Goal: Task Accomplishment & Management: Use online tool/utility

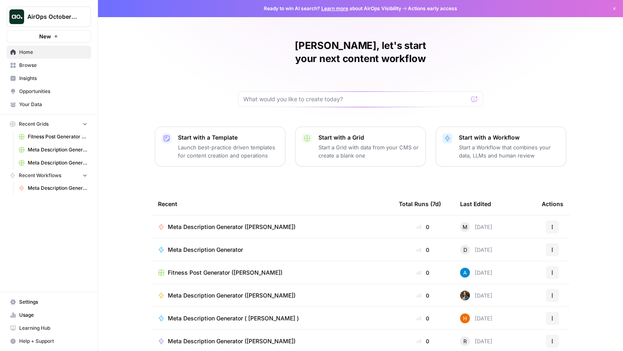
click at [217, 223] on span "Meta Description Generator ([PERSON_NAME])" at bounding box center [232, 227] width 128 height 8
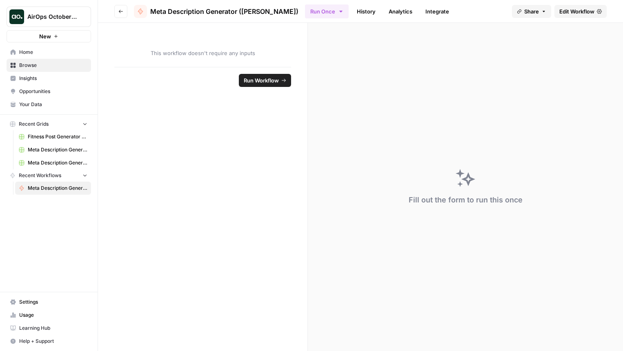
click at [47, 105] on span "Your Data" at bounding box center [53, 104] width 68 height 7
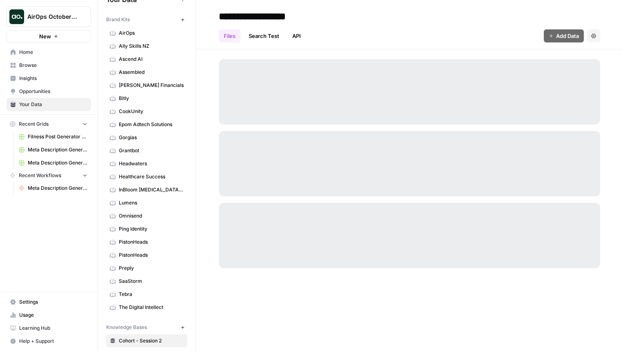
scroll to position [23, 0]
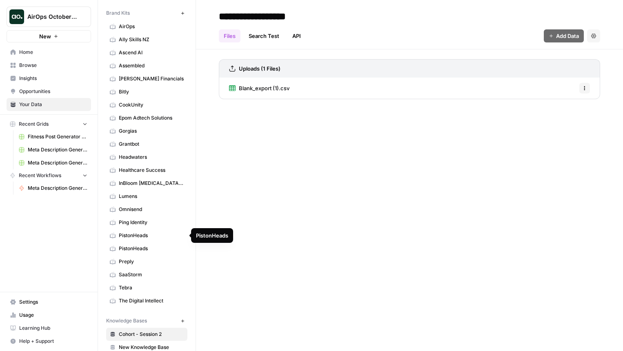
click at [145, 240] on link "PistonHeads" at bounding box center [146, 235] width 81 height 13
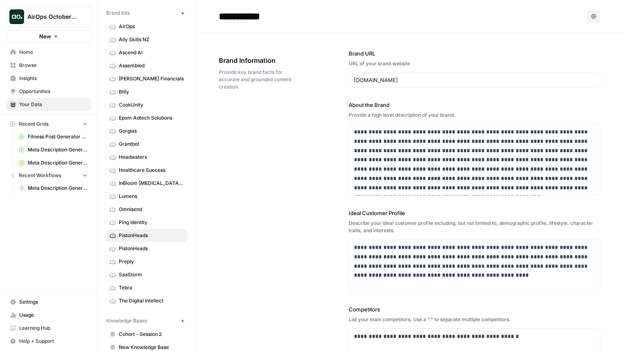
click at [153, 245] on span "PistonHeads" at bounding box center [151, 248] width 65 height 7
click at [154, 241] on link "PistonHeads" at bounding box center [146, 235] width 81 height 13
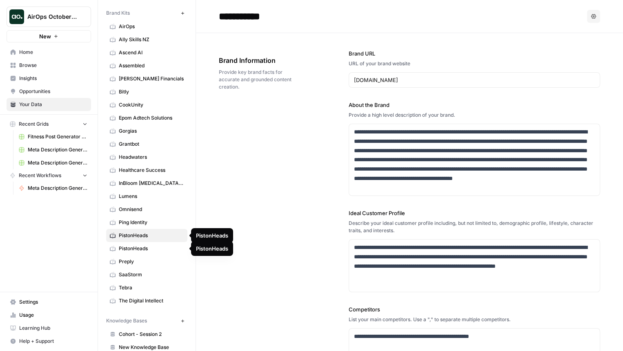
click at [154, 249] on span "PistonHeads" at bounding box center [151, 248] width 65 height 7
click at [154, 240] on link "PistonHeads" at bounding box center [146, 235] width 81 height 13
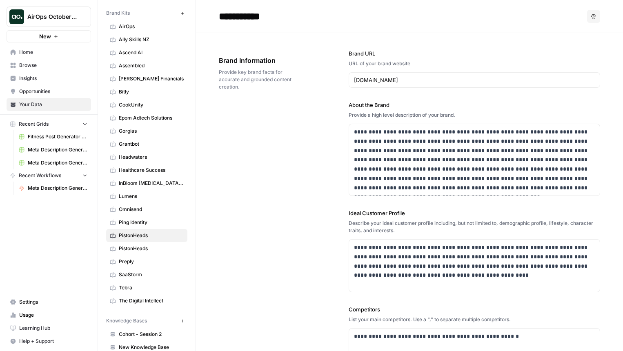
click at [589, 14] on button "Options" at bounding box center [593, 16] width 13 height 13
click at [346, 20] on input "**********" at bounding box center [281, 16] width 131 height 16
type input "**********"
click at [284, 162] on div "**********" at bounding box center [410, 260] width 382 height 455
click at [172, 231] on link "PistonHeads" at bounding box center [146, 235] width 81 height 13
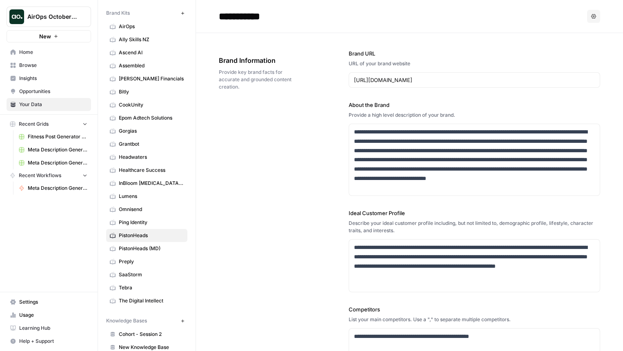
click at [281, 16] on input "**********" at bounding box center [281, 16] width 131 height 16
type input "**********"
click at [242, 210] on div "**********" at bounding box center [410, 260] width 382 height 455
click at [161, 250] on span "PistonHeads (MD)" at bounding box center [151, 248] width 65 height 7
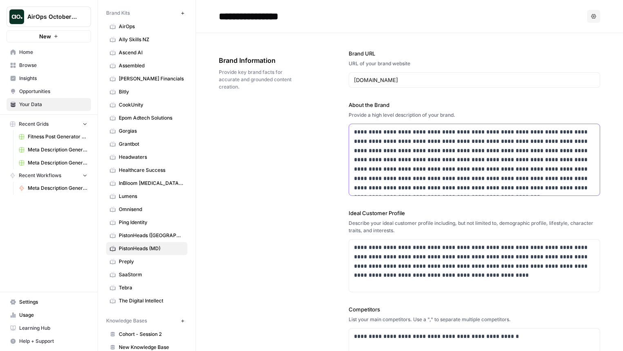
click at [397, 130] on p "**********" at bounding box center [474, 159] width 241 height 65
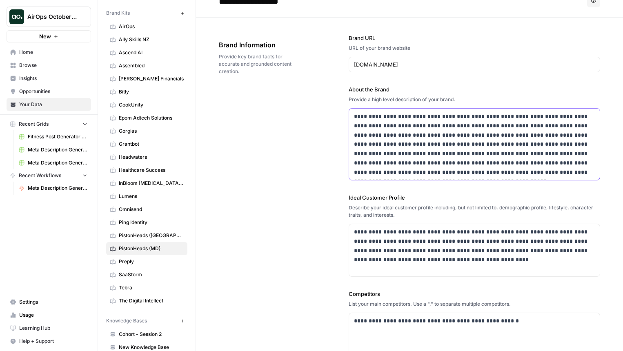
scroll to position [27, 0]
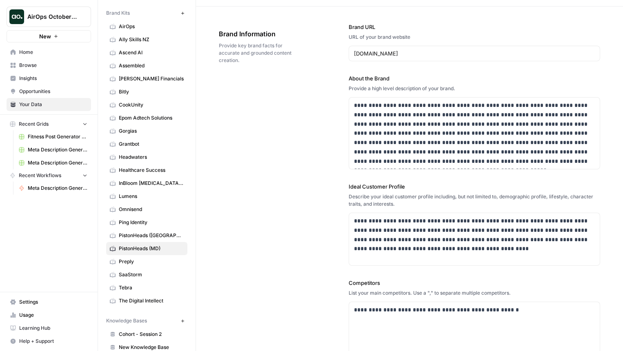
click at [310, 111] on div "**********" at bounding box center [410, 234] width 382 height 455
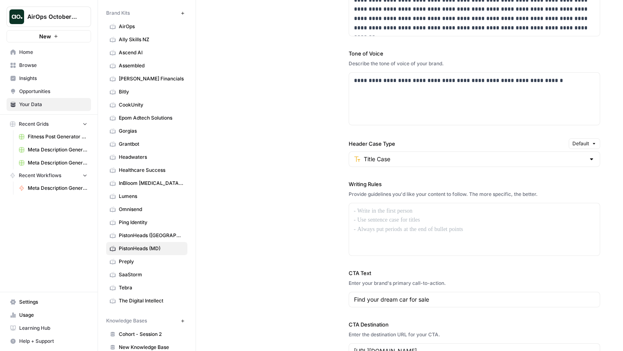
scroll to position [566, 0]
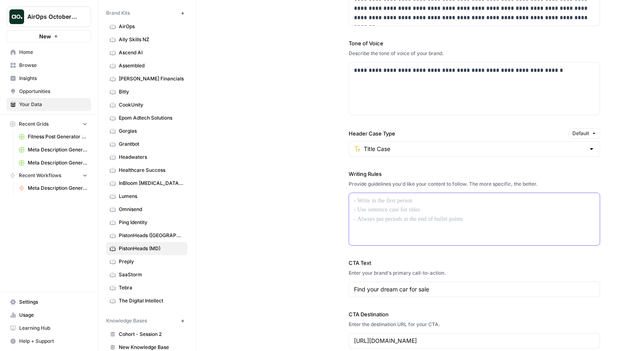
click at [381, 207] on div at bounding box center [474, 219] width 251 height 52
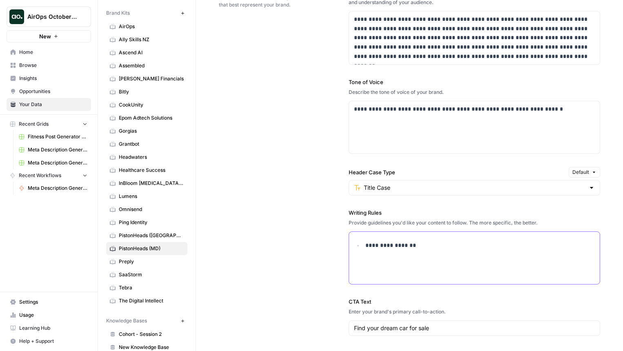
scroll to position [525, 0]
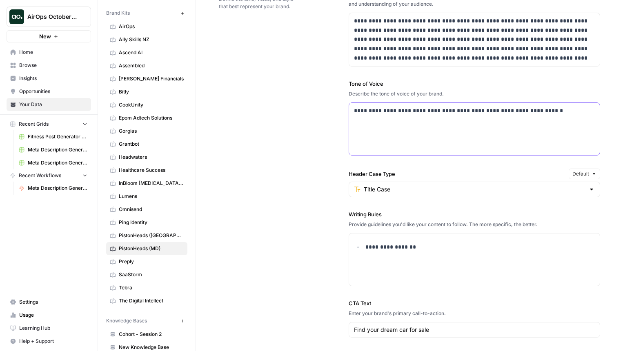
click at [382, 136] on div "**********" at bounding box center [474, 129] width 251 height 52
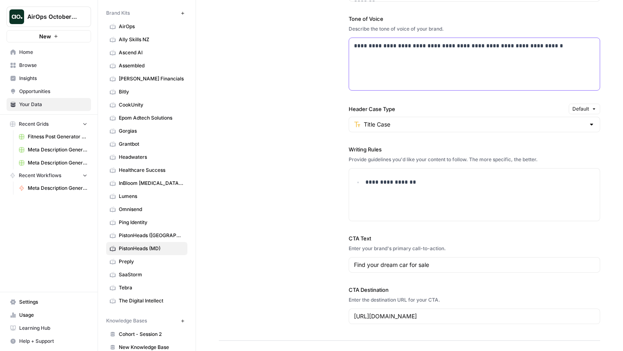
scroll to position [591, 0]
click at [450, 196] on div "**********" at bounding box center [474, 194] width 251 height 52
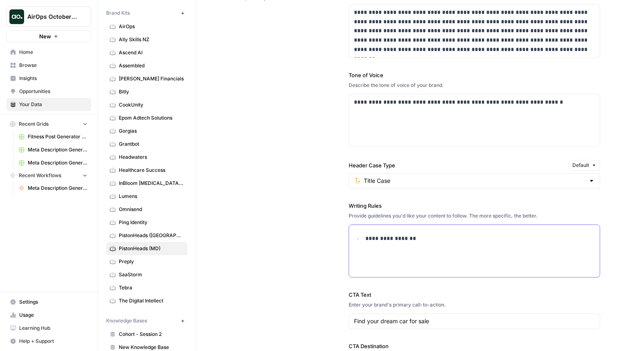
scroll to position [533, 0]
click at [440, 121] on div "**********" at bounding box center [474, 121] width 251 height 52
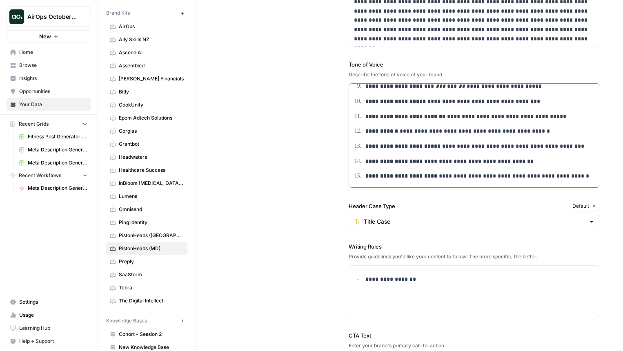
scroll to position [0, 0]
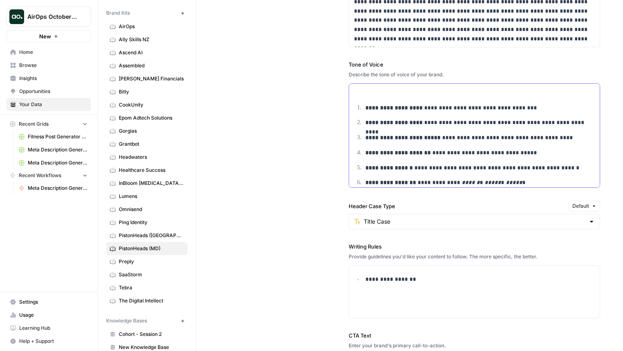
click at [368, 107] on strong "**********" at bounding box center [394, 108] width 57 height 6
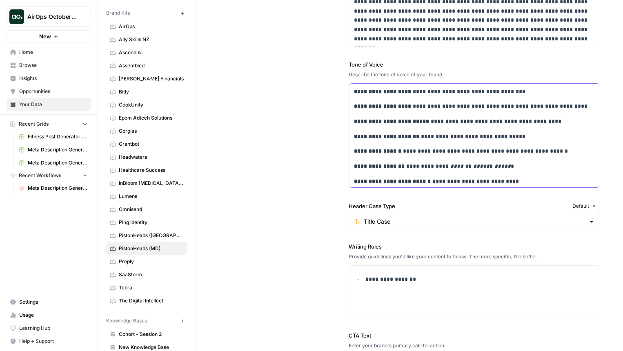
click at [436, 109] on p "**********" at bounding box center [474, 106] width 241 height 9
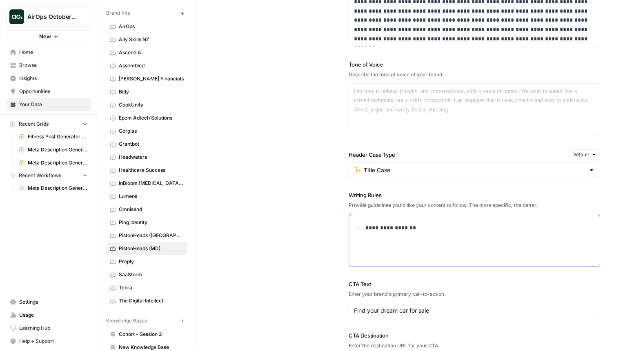
click at [431, 245] on div "**********" at bounding box center [474, 240] width 251 height 52
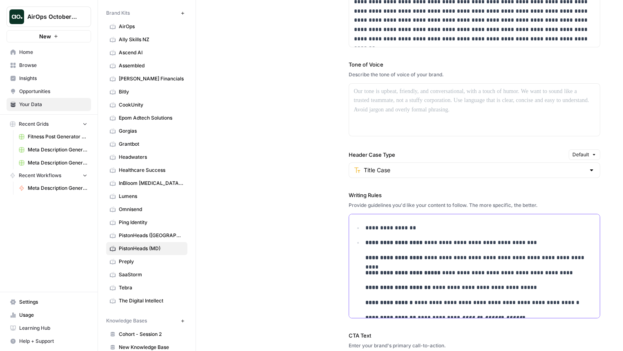
scroll to position [141, 0]
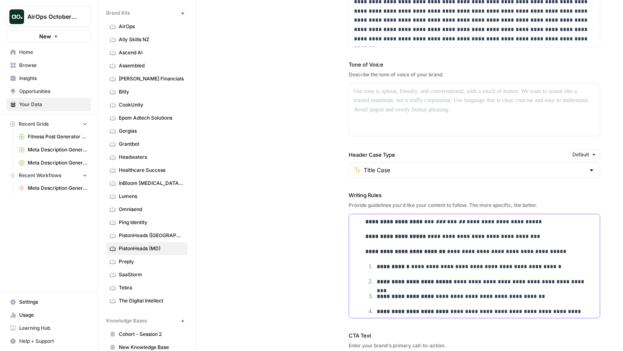
click at [376, 266] on li "**********" at bounding box center [485, 266] width 221 height 9
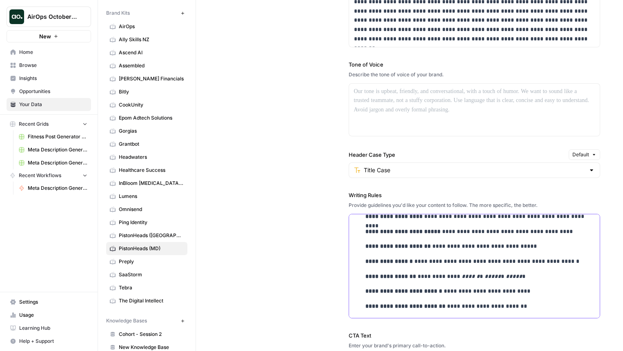
scroll to position [0, 0]
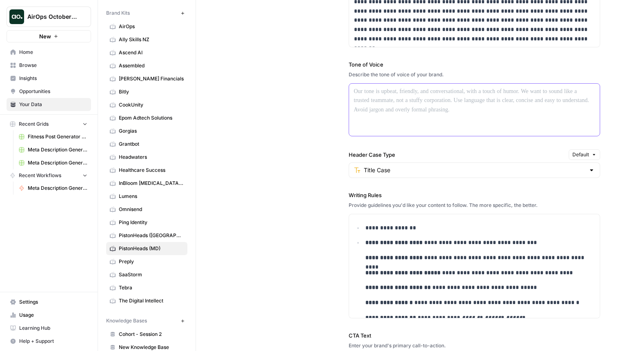
click at [409, 99] on div at bounding box center [474, 110] width 251 height 52
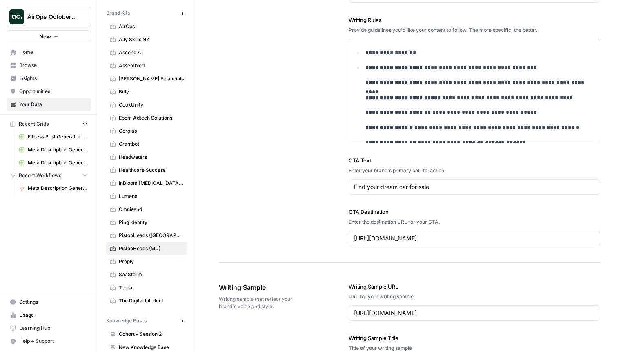
scroll to position [772, 0]
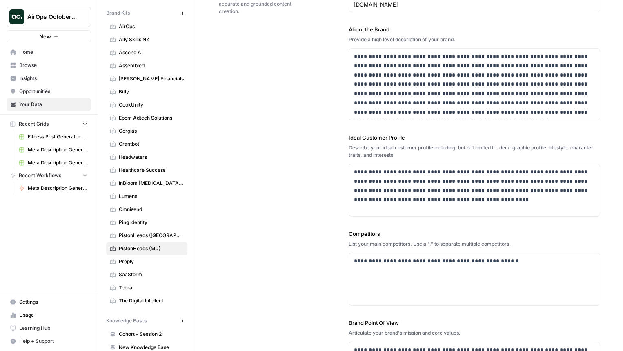
scroll to position [0, 0]
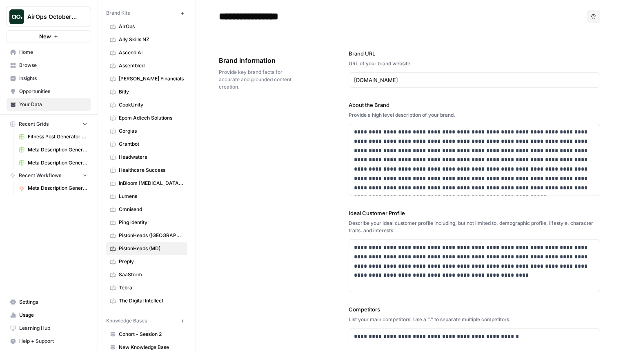
click at [149, 332] on span "Cohort - Session 2" at bounding box center [151, 334] width 65 height 7
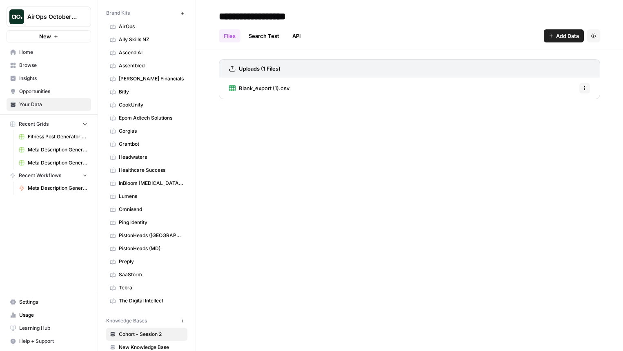
click at [266, 90] on span "Blank_export (1).csv" at bounding box center [264, 88] width 51 height 8
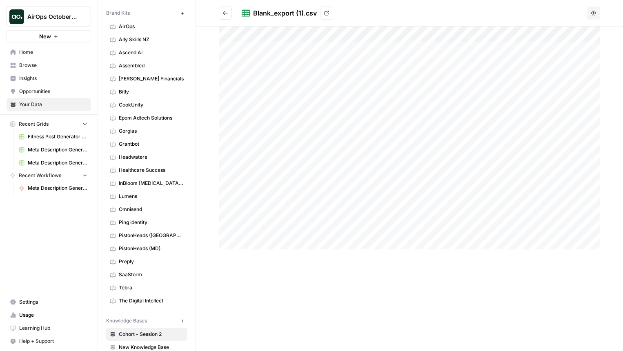
click at [323, 13] on link "View" at bounding box center [326, 13] width 13 height 13
click at [152, 333] on span "Cohort - Session 2" at bounding box center [151, 334] width 65 height 7
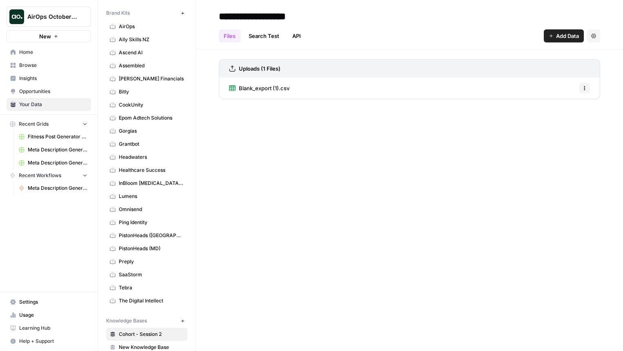
click at [558, 33] on span "Add Data" at bounding box center [567, 36] width 23 height 8
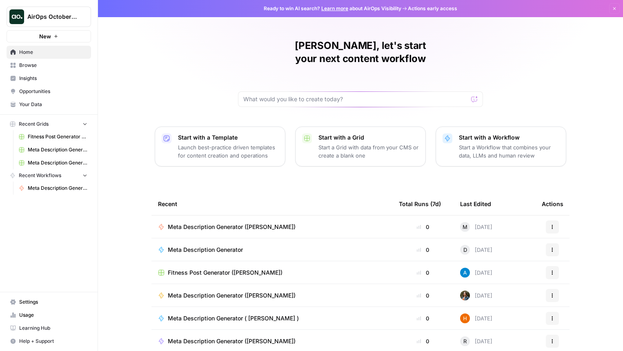
click at [227, 223] on span "Meta Description Generator ([PERSON_NAME])" at bounding box center [232, 227] width 128 height 8
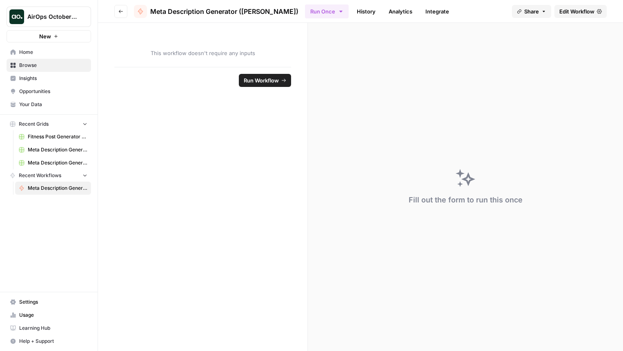
click at [255, 83] on span "Run Workflow" at bounding box center [261, 80] width 35 height 8
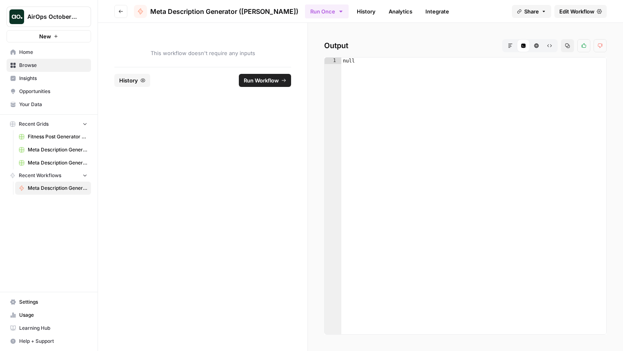
click at [197, 54] on span "This workflow doesn't require any inputs" at bounding box center [202, 53] width 177 height 8
click at [352, 5] on link "History" at bounding box center [366, 11] width 29 height 13
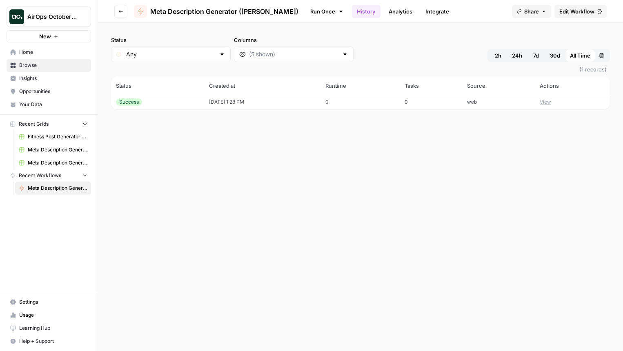
click at [384, 10] on link "Analytics" at bounding box center [400, 11] width 33 height 13
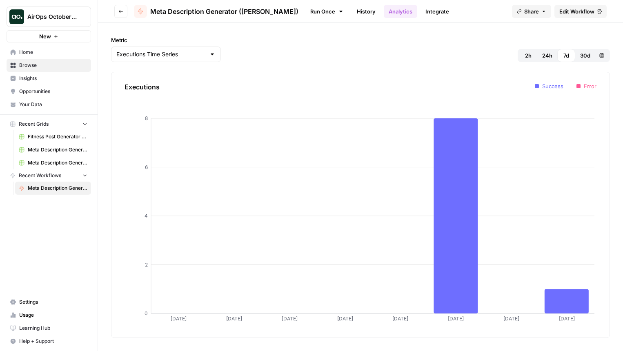
click at [421, 13] on link "Integrate" at bounding box center [437, 11] width 33 height 13
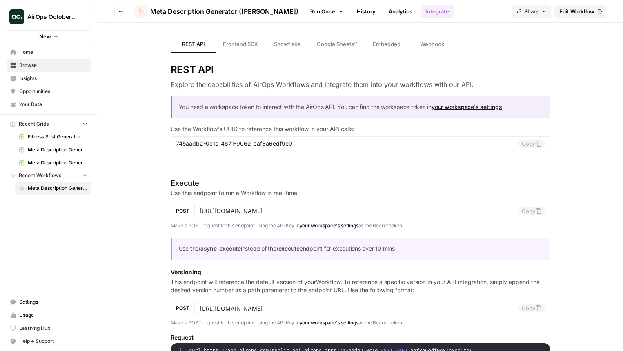
click at [352, 9] on link "History" at bounding box center [366, 11] width 29 height 13
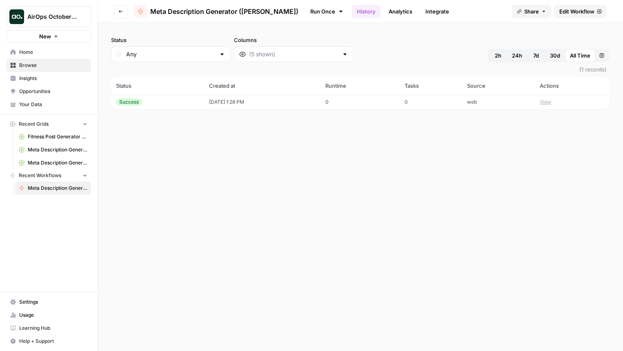
click at [42, 67] on span "Browse" at bounding box center [53, 65] width 68 height 7
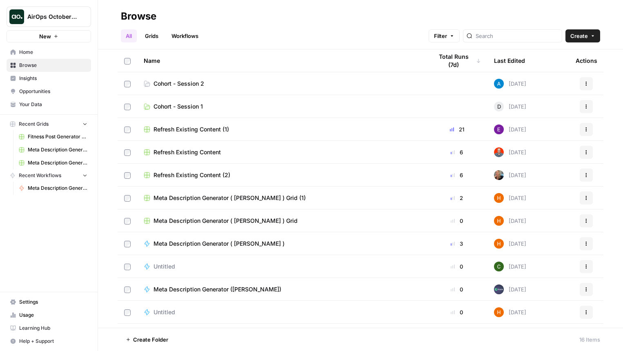
click at [186, 85] on span "Cohort - Session 2" at bounding box center [179, 84] width 51 height 8
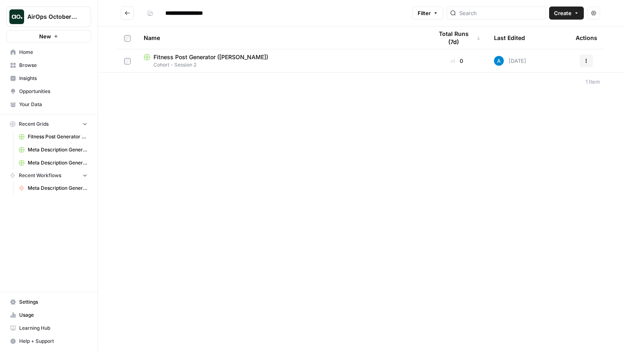
click at [570, 13] on span "Create" at bounding box center [563, 13] width 18 height 8
click at [562, 27] on button "Grid" at bounding box center [548, 32] width 65 height 11
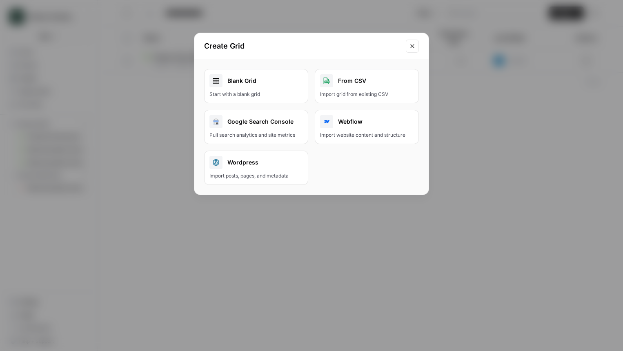
click at [344, 83] on div "From CSV" at bounding box center [367, 80] width 94 height 13
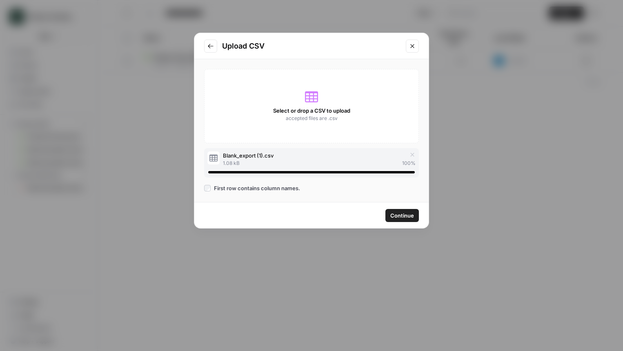
click at [411, 217] on span "Continue" at bounding box center [403, 216] width 24 height 8
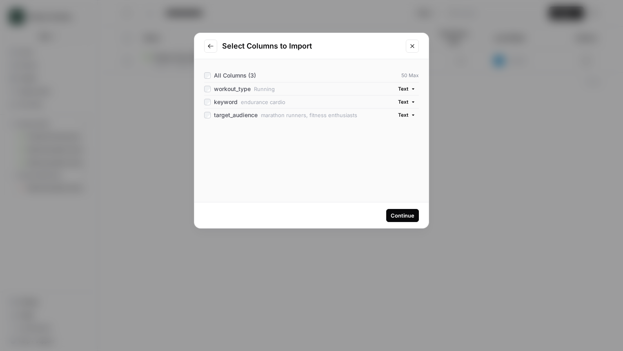
click at [402, 214] on div "Continue" at bounding box center [403, 216] width 24 height 8
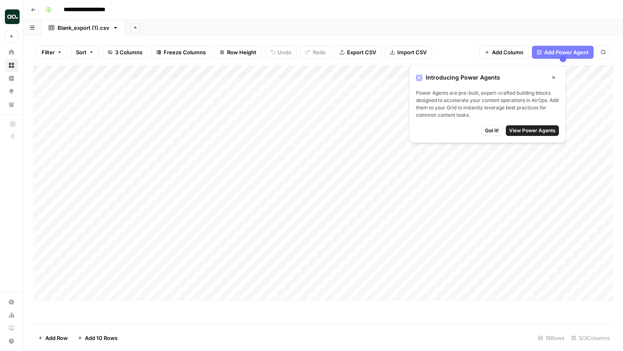
click at [496, 50] on span "Add Column" at bounding box center [507, 52] width 31 height 8
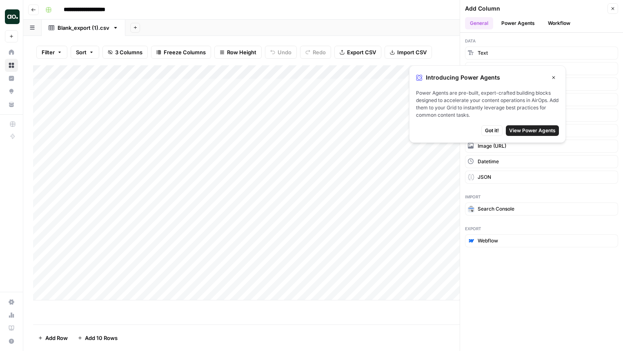
click at [556, 75] on button "Close" at bounding box center [554, 77] width 11 height 11
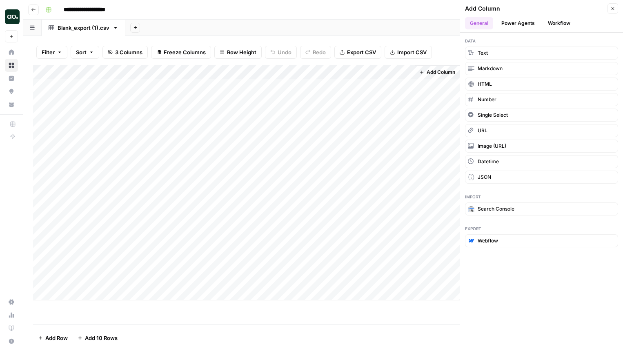
click at [551, 22] on button "Workflow" at bounding box center [559, 23] width 32 height 12
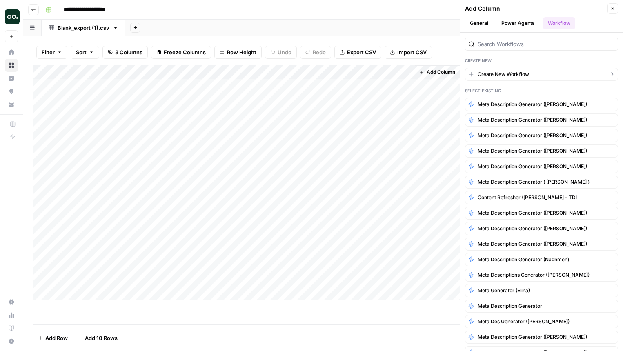
click at [506, 75] on span "Create New Workflow" at bounding box center [503, 74] width 51 height 7
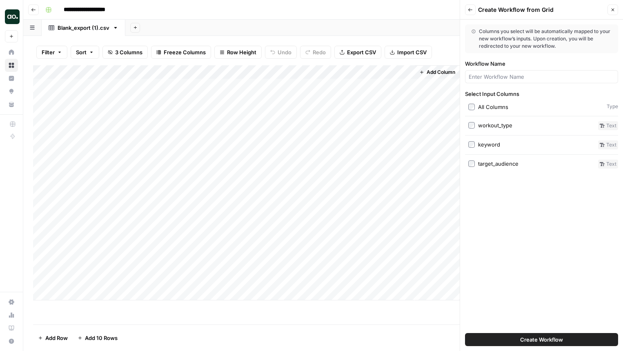
click at [503, 337] on button "Create Workflow" at bounding box center [541, 339] width 153 height 13
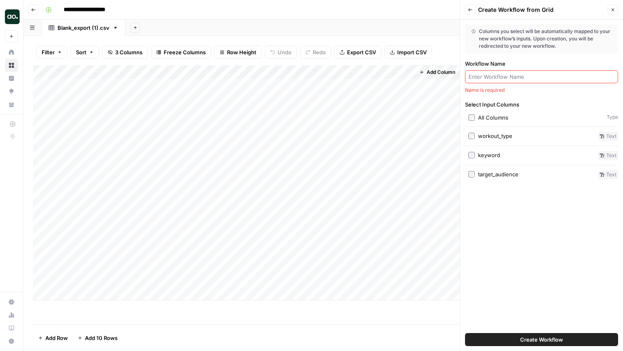
click at [487, 74] on input "Workflow Name" at bounding box center [542, 77] width 146 height 8
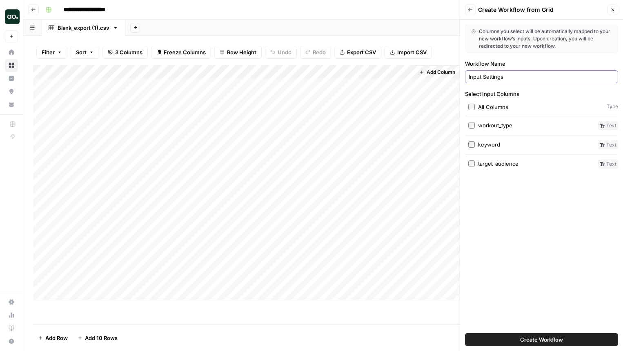
type input "Input Settings"
click at [533, 340] on span "Create Workflow" at bounding box center [541, 340] width 43 height 8
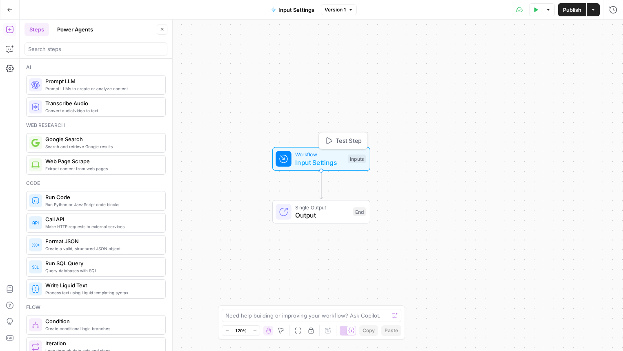
click at [335, 156] on span "Workflow" at bounding box center [319, 155] width 49 height 8
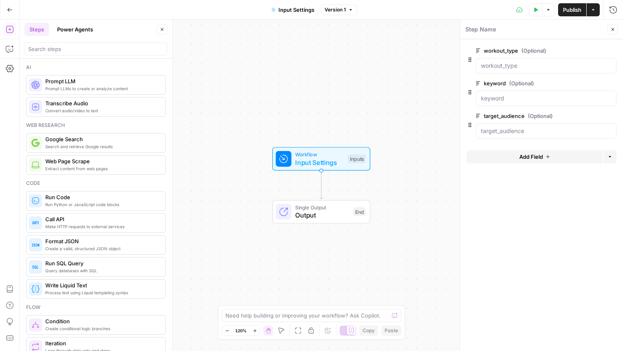
click at [288, 13] on span "Input Settings" at bounding box center [297, 10] width 36 height 8
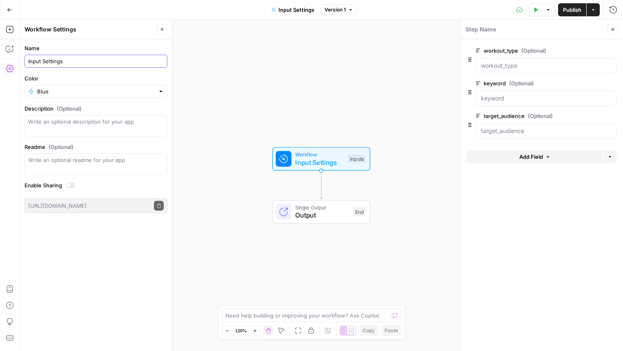
click at [69, 63] on input "Input Settings" at bounding box center [96, 61] width 136 height 8
type input "Fitness Post Generator (MD)"
click at [53, 265] on div "Name Fitness Post Generator (MD) Color Blue Description (Optional) Readme (Opti…" at bounding box center [96, 195] width 153 height 312
click at [158, 30] on button "Close" at bounding box center [162, 29] width 11 height 11
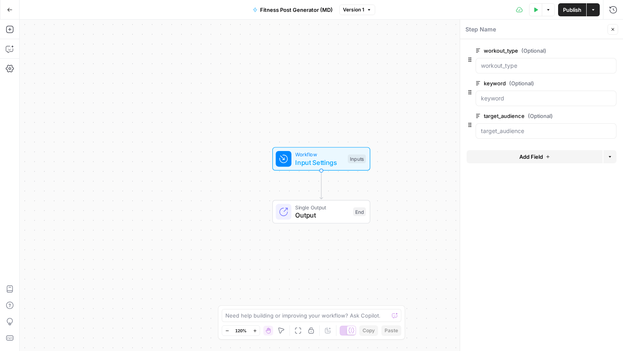
click at [516, 160] on button "Add Field" at bounding box center [535, 156] width 136 height 13
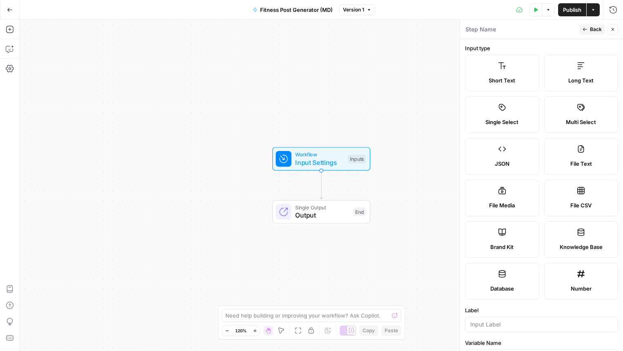
click at [512, 246] on span "Brand Kit" at bounding box center [502, 247] width 23 height 8
type input "Brand Kit"
type input "brand_kit"
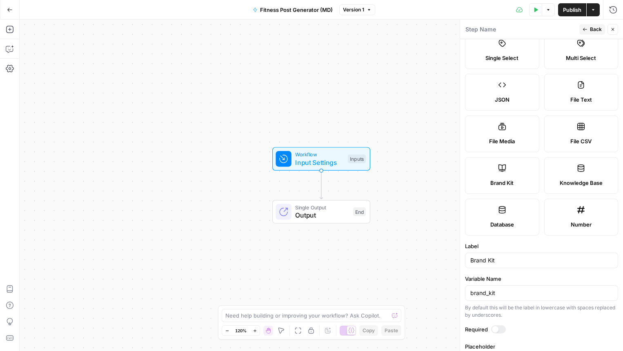
scroll to position [97, 0]
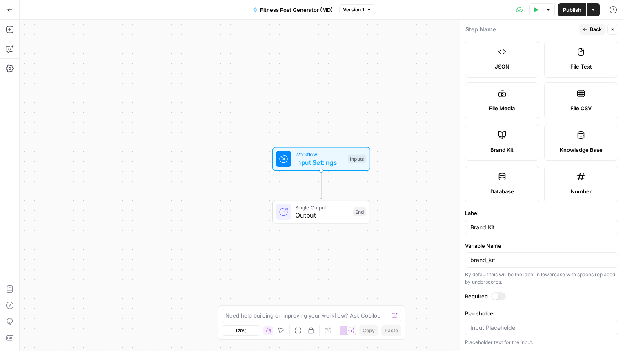
click at [598, 26] on span "Back" at bounding box center [596, 29] width 12 height 7
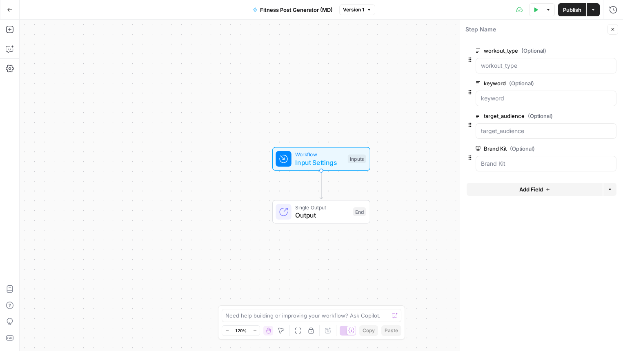
click at [609, 29] on button "Close" at bounding box center [613, 29] width 11 height 11
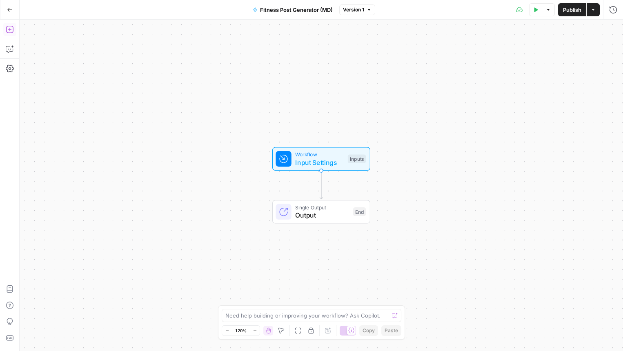
click at [8, 26] on icon "button" at bounding box center [9, 29] width 7 height 7
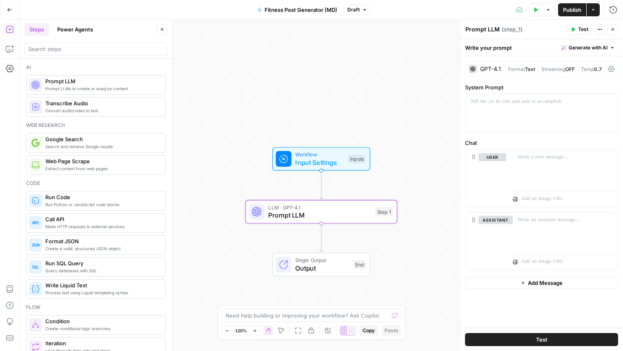
click at [605, 51] on button "Generate with AI" at bounding box center [588, 47] width 60 height 11
click at [589, 66] on span "Generate" at bounding box center [578, 66] width 60 height 8
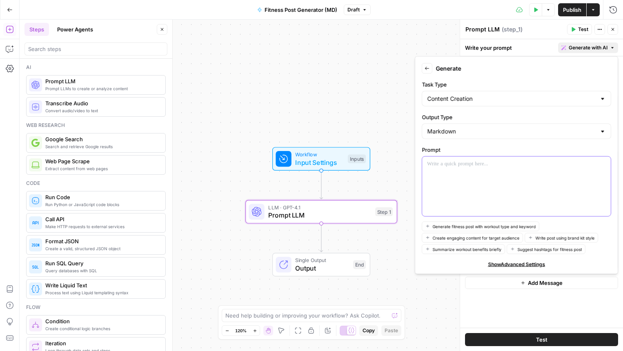
click at [487, 174] on div at bounding box center [516, 187] width 189 height 60
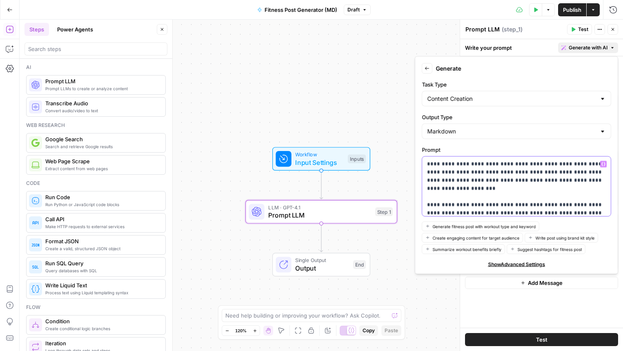
click at [546, 202] on p "**********" at bounding box center [516, 184] width 179 height 49
click at [542, 176] on p "**********" at bounding box center [516, 184] width 179 height 49
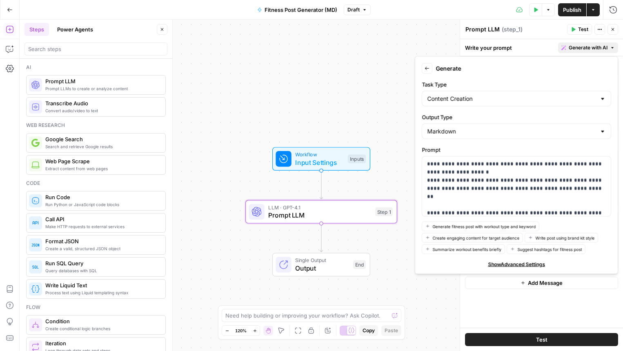
scroll to position [20, 0]
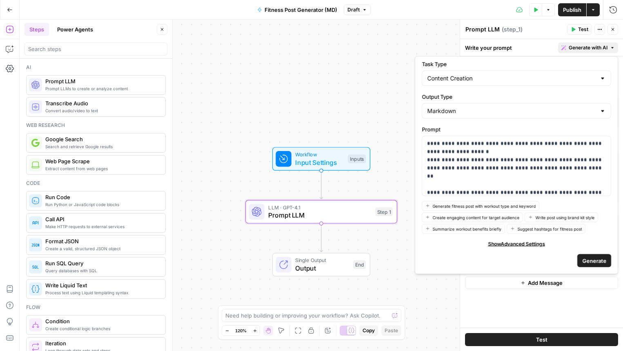
click at [589, 261] on span "Generate" at bounding box center [595, 261] width 24 height 8
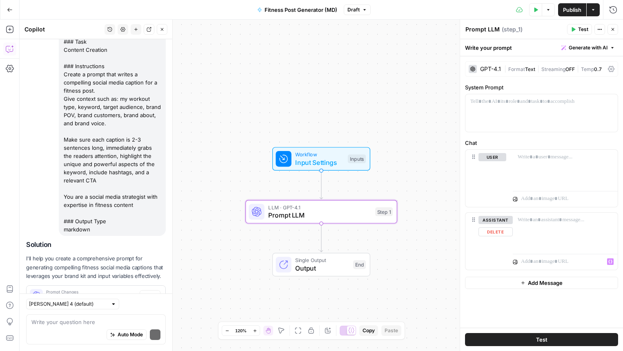
scroll to position [118, 0]
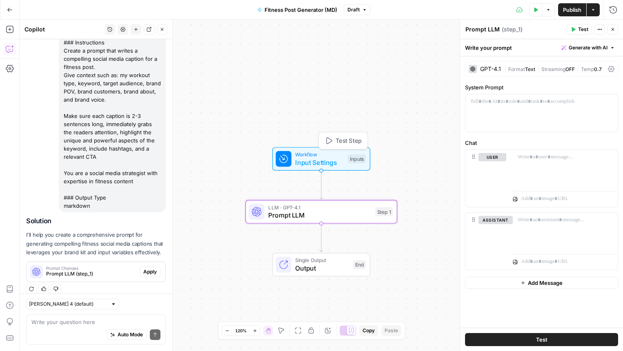
click at [335, 150] on div "Workflow Input Settings Inputs Test Step" at bounding box center [321, 159] width 98 height 24
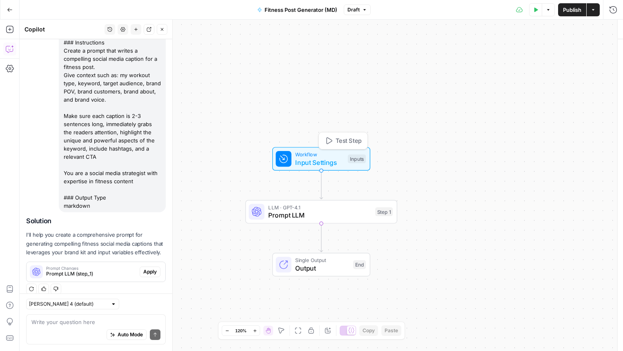
type textarea "Inputs"
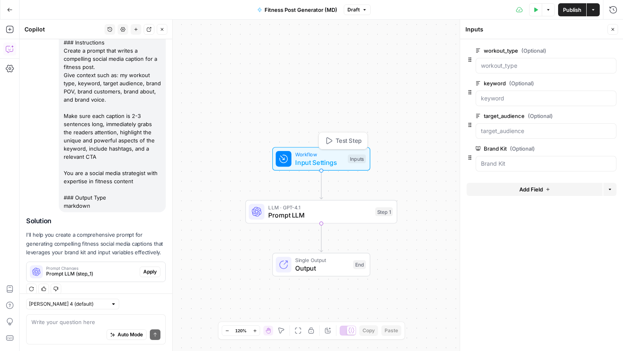
click at [335, 150] on div "Workflow Input Settings Inputs Test Step" at bounding box center [321, 159] width 98 height 24
click at [612, 30] on icon "button" at bounding box center [613, 29] width 3 height 3
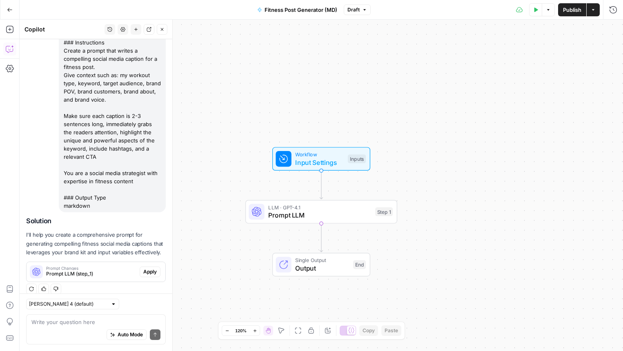
click at [331, 154] on span "Workflow" at bounding box center [319, 155] width 49 height 8
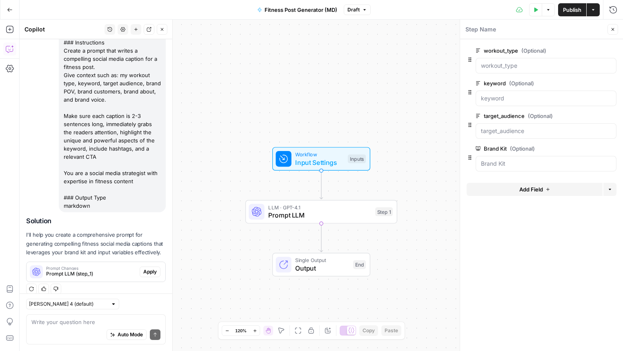
click at [316, 207] on span "LLM · GPT-4.1" at bounding box center [319, 207] width 103 height 8
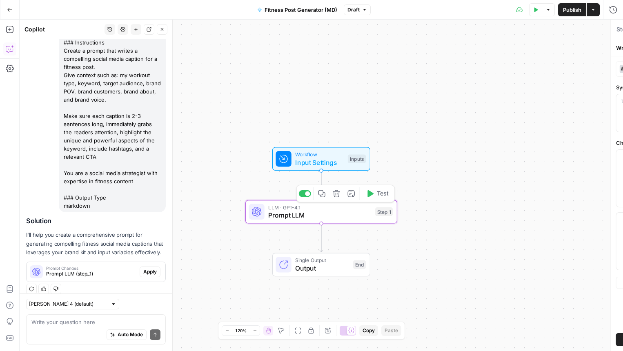
type textarea "Prompt LLM"
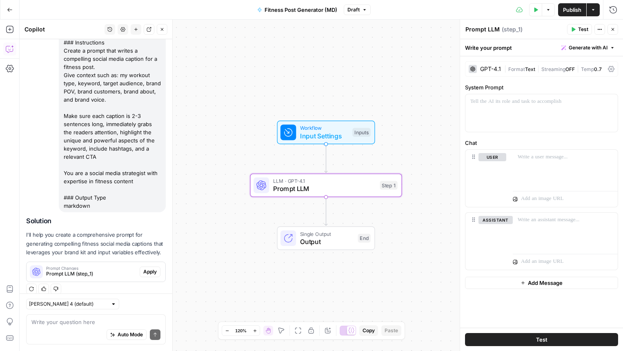
click at [145, 268] on span "Apply" at bounding box center [149, 271] width 13 height 7
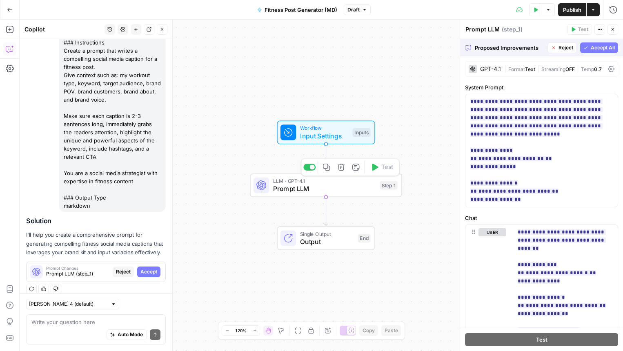
click at [298, 191] on span "Prompt LLM" at bounding box center [324, 189] width 103 height 10
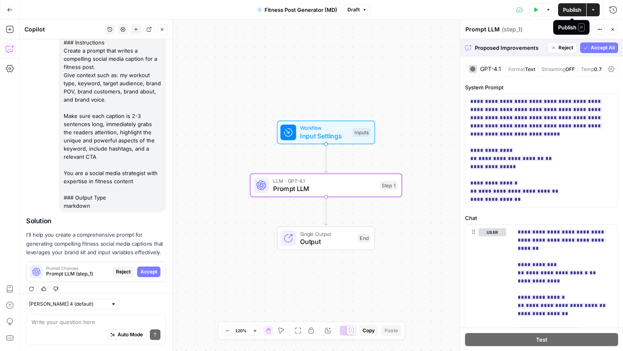
click at [574, 14] on button "Publish" at bounding box center [572, 9] width 28 height 13
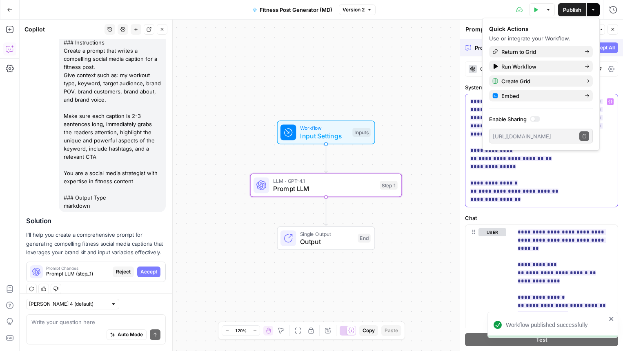
click at [570, 165] on p "**********" at bounding box center [542, 151] width 143 height 106
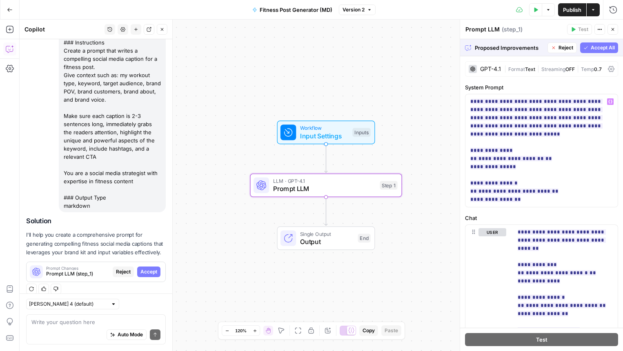
click at [592, 47] on span "Accept All" at bounding box center [603, 47] width 24 height 7
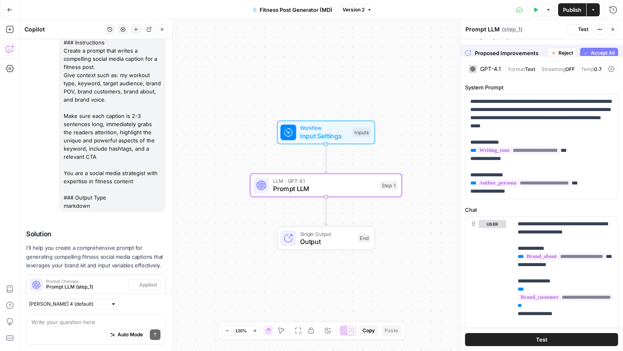
scroll to position [131, 0]
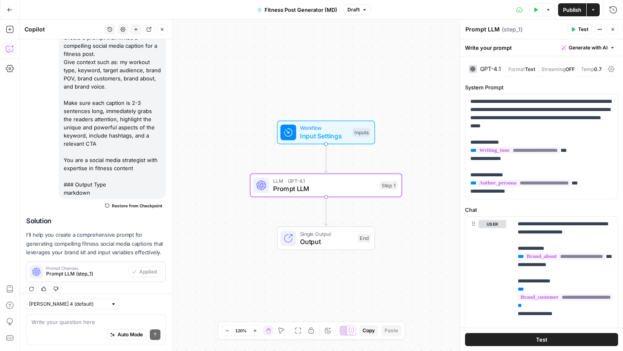
click at [571, 12] on span "Publish" at bounding box center [572, 10] width 18 height 8
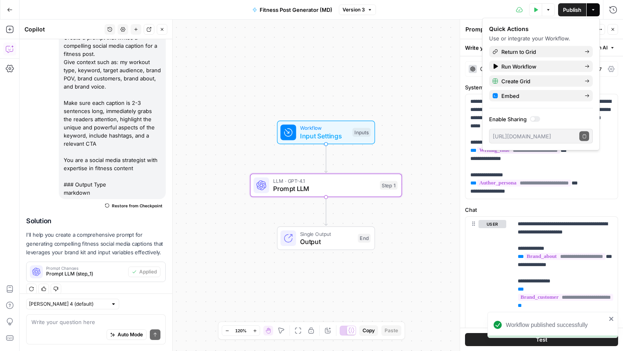
click at [609, 40] on div "Write your prompt Generate with AI" at bounding box center [541, 47] width 163 height 17
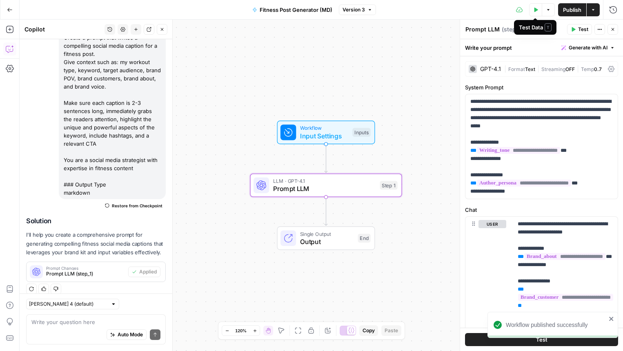
click at [536, 11] on icon "button" at bounding box center [536, 9] width 5 height 5
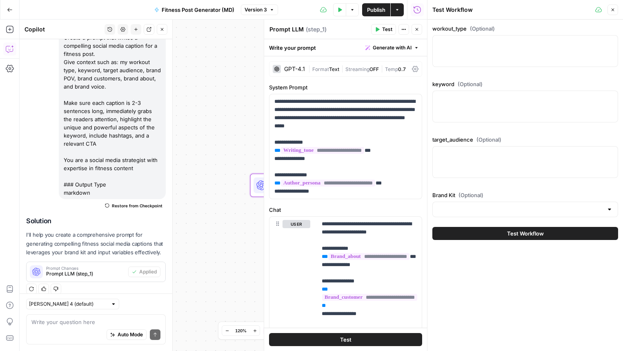
click at [616, 13] on button "Close" at bounding box center [613, 9] width 11 height 11
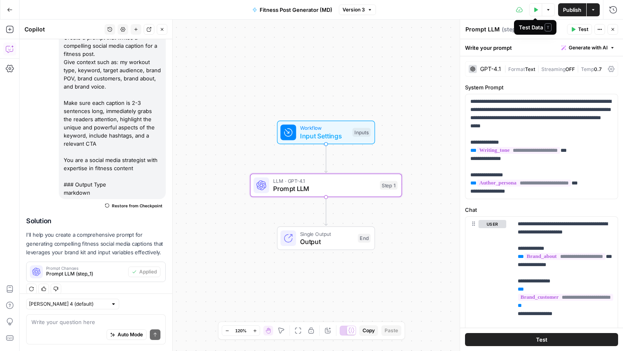
click at [537, 7] on button "Test Data" at bounding box center [535, 9] width 13 height 13
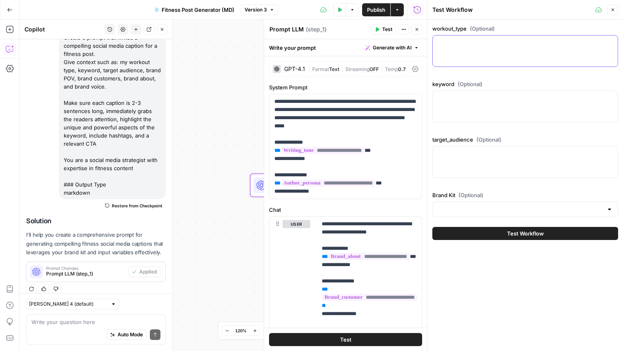
click at [506, 39] on textarea "workout_type (Optional)" at bounding box center [525, 43] width 175 height 8
type textarea "Running"
type textarea "endurance cardio"
type textarea "marathon runners, fitness enthusiasts"
click at [488, 208] on input "Brand Kit (Optional)" at bounding box center [520, 209] width 165 height 8
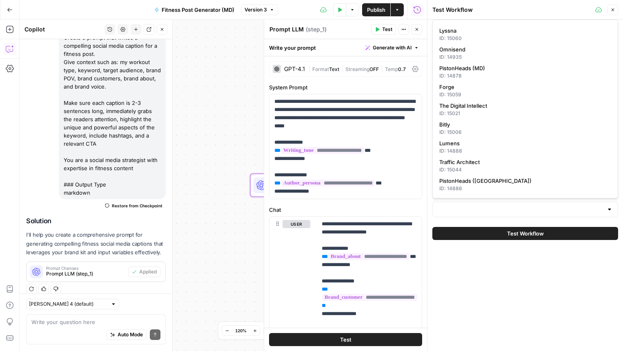
scroll to position [184, 0]
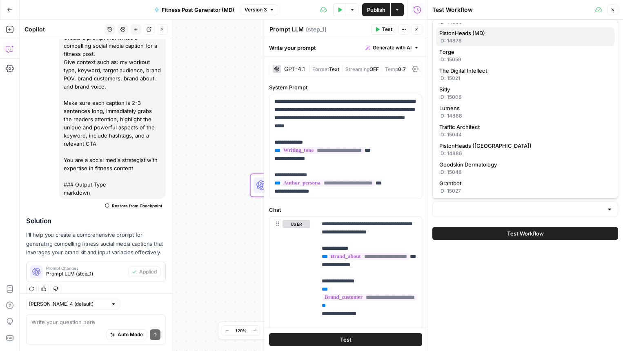
click at [484, 40] on div "ID: 14878" at bounding box center [526, 40] width 172 height 7
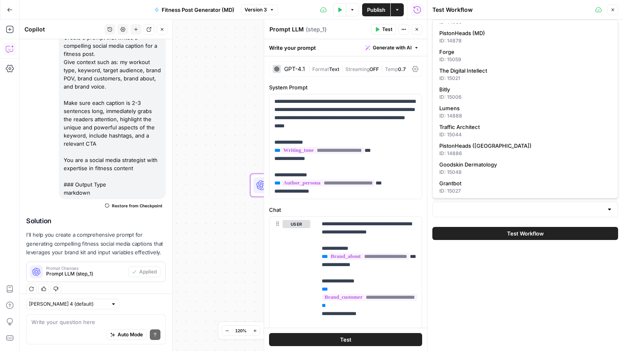
type input "PistonHeads (MD)"
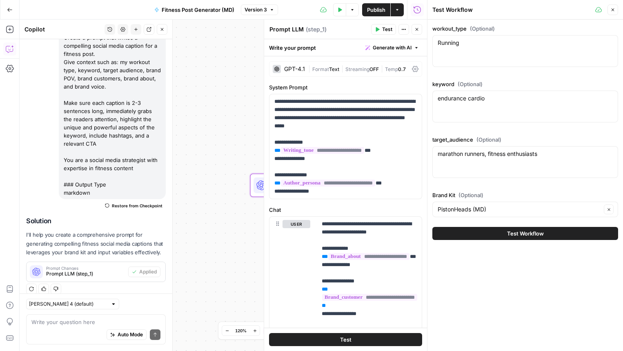
click at [509, 231] on span "Test Workflow" at bounding box center [525, 234] width 37 height 8
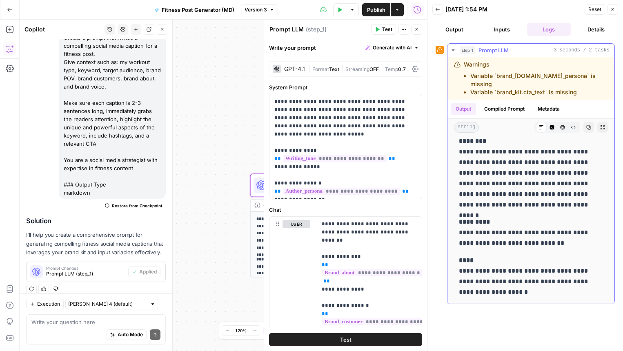
scroll to position [7, 0]
click at [437, 13] on button "Back" at bounding box center [438, 9] width 11 height 11
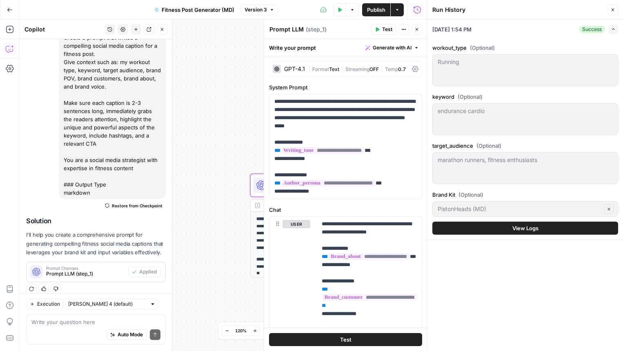
click at [616, 8] on button "Close" at bounding box center [613, 9] width 11 height 11
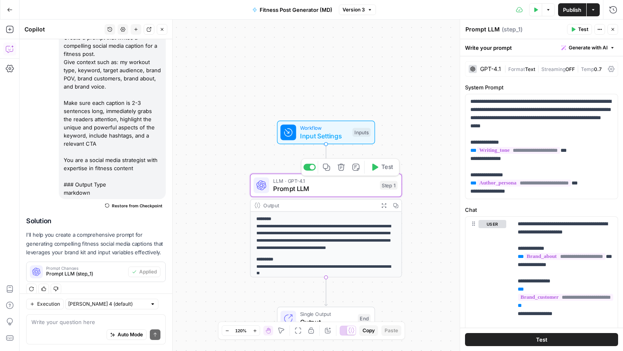
click at [352, 183] on span "LLM · GPT-4.1" at bounding box center [324, 181] width 103 height 8
click at [578, 260] on span "**********" at bounding box center [565, 256] width 81 height 7
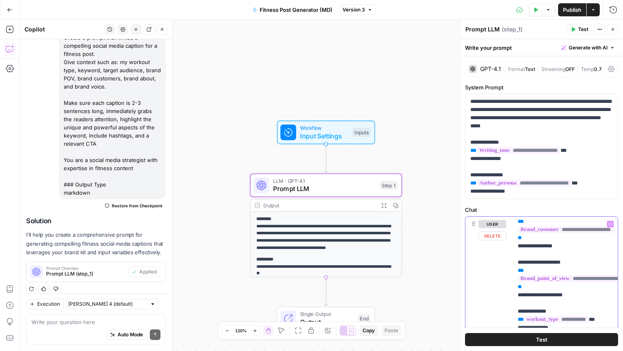
scroll to position [68, 0]
click at [547, 153] on span "**********" at bounding box center [518, 150] width 83 height 7
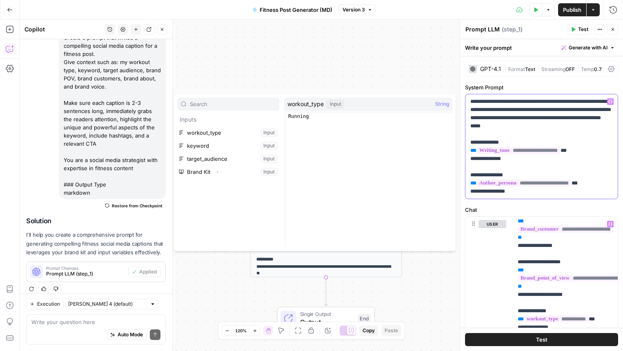
click at [555, 160] on p "**********" at bounding box center [542, 147] width 143 height 98
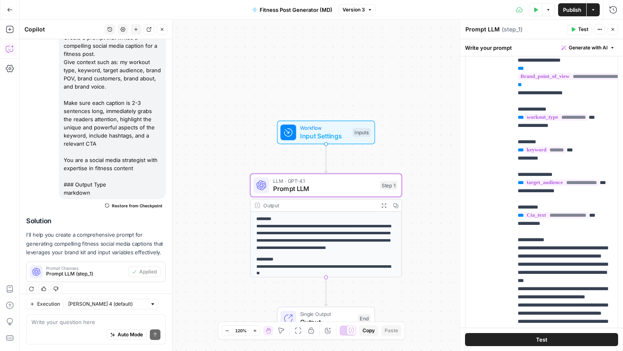
scroll to position [203, 0]
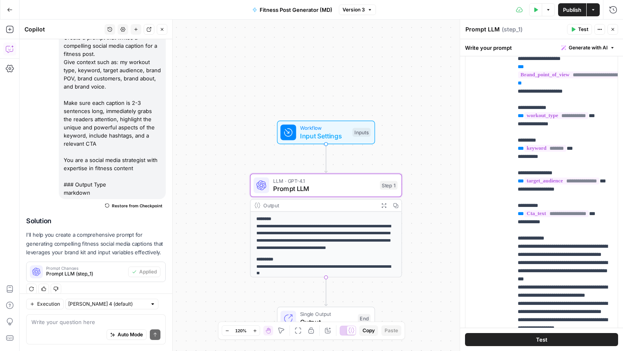
click at [536, 11] on icon "button" at bounding box center [536, 9] width 5 height 5
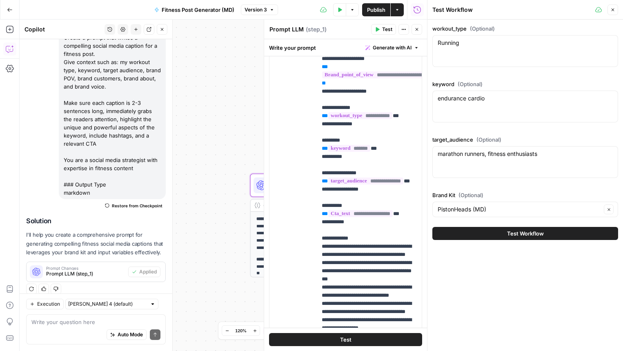
click at [616, 11] on button "Close" at bounding box center [613, 9] width 11 height 11
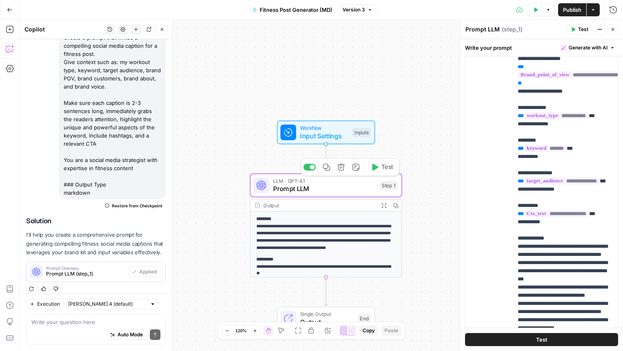
click at [379, 169] on button "Test" at bounding box center [382, 167] width 30 height 13
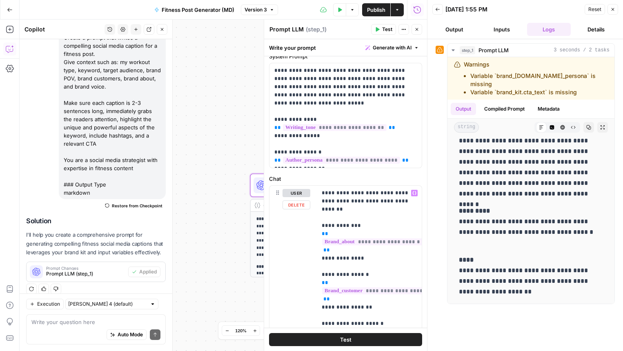
scroll to position [21, 0]
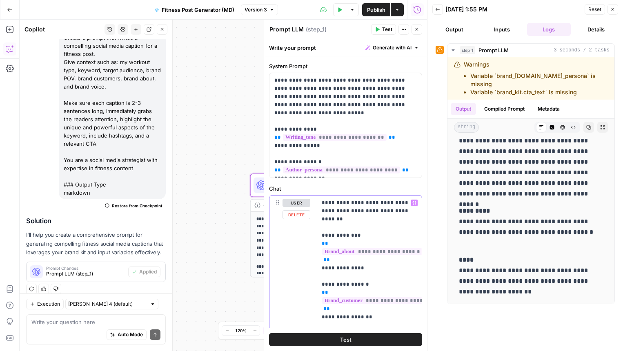
click at [355, 248] on span "**********" at bounding box center [372, 251] width 100 height 7
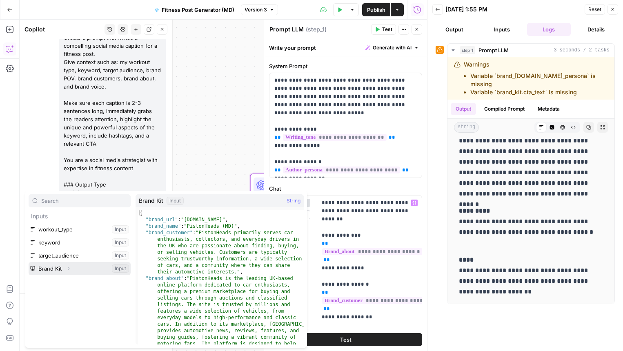
click at [75, 265] on button "Select variable Brand Kit" at bounding box center [80, 268] width 102 height 13
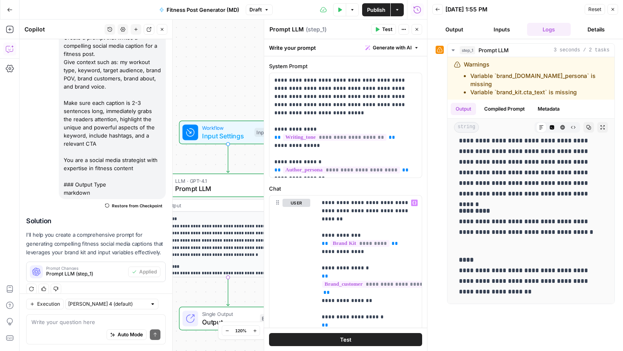
click at [160, 31] on icon "button" at bounding box center [162, 29] width 5 height 5
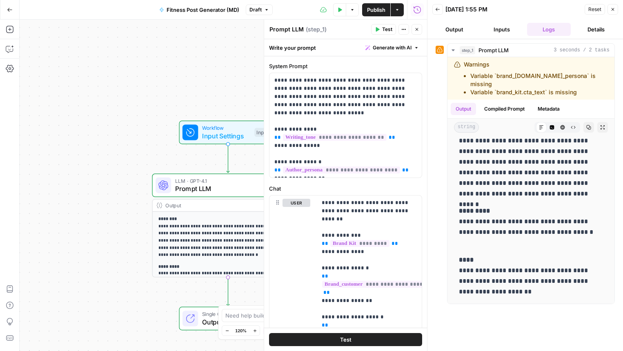
click at [614, 14] on button "Close" at bounding box center [613, 9] width 11 height 11
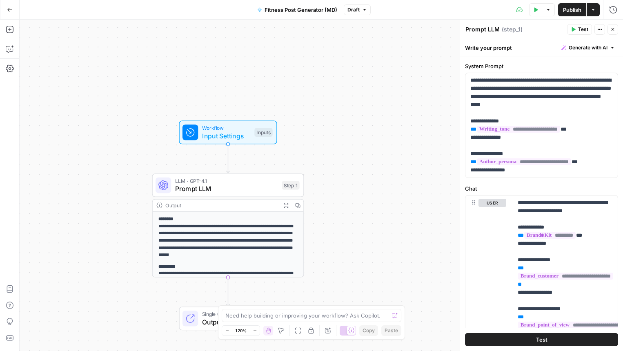
click at [574, 10] on span "Publish" at bounding box center [572, 10] width 18 height 8
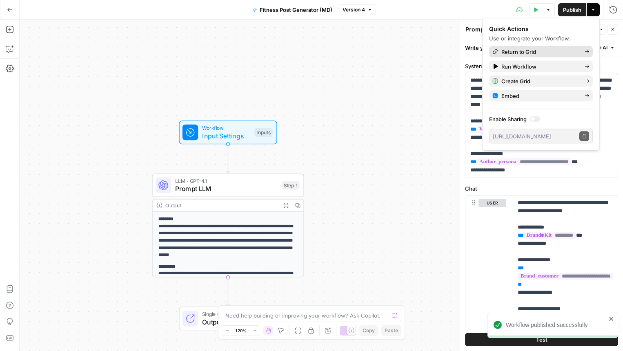
click at [538, 49] on span "Return to Grid" at bounding box center [540, 52] width 77 height 8
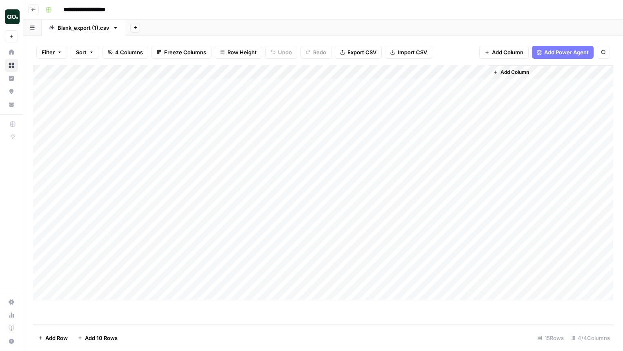
click at [422, 130] on div "Add Column" at bounding box center [323, 182] width 580 height 235
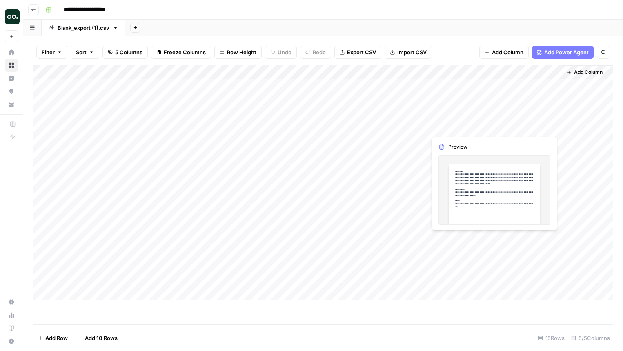
click at [517, 129] on div "Add Column" at bounding box center [323, 182] width 580 height 235
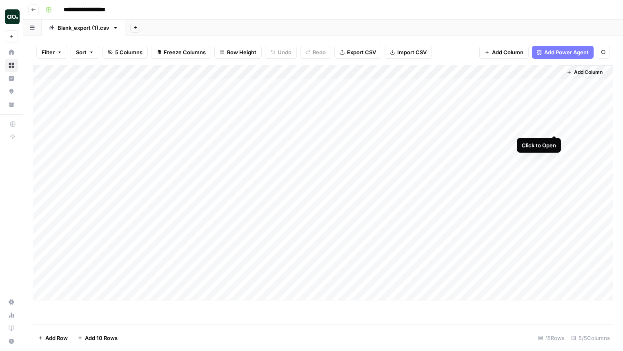
click at [553, 126] on div "Add Column" at bounding box center [323, 182] width 580 height 235
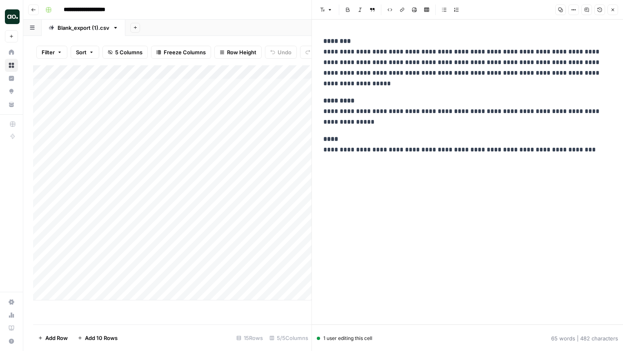
click at [610, 14] on button "Close" at bounding box center [613, 9] width 11 height 11
